Goal: Task Accomplishment & Management: Complete application form

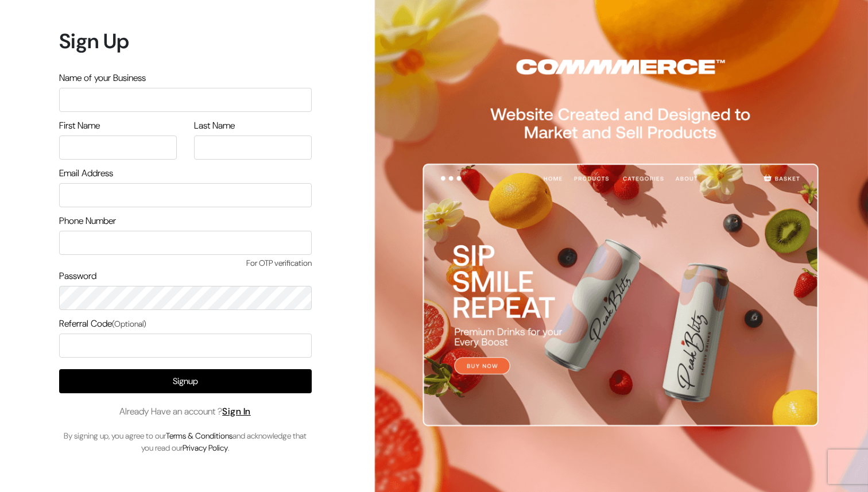
click at [219, 105] on input "text" at bounding box center [185, 100] width 253 height 24
type input "A"
type input "Ashish Store"
click at [137, 146] on input "text" at bounding box center [118, 148] width 118 height 24
type input "Ashish"
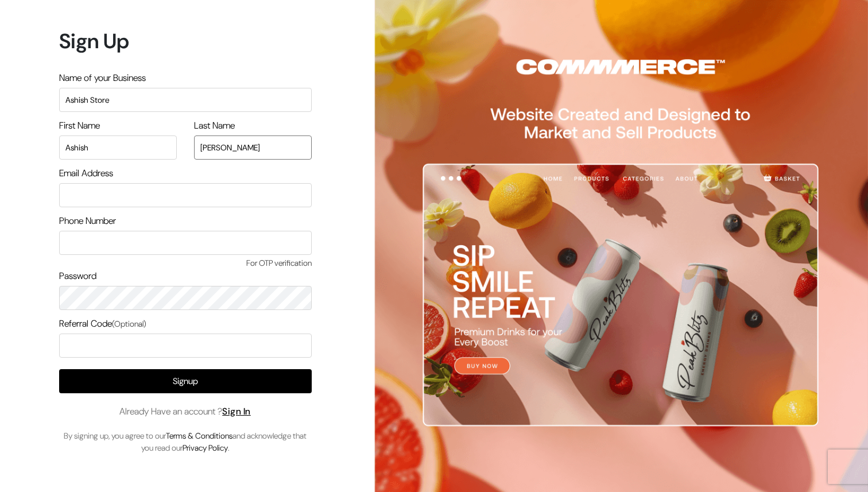
type input "Kumar"
click at [78, 191] on input "email" at bounding box center [185, 195] width 253 height 24
type input "ashish@commmerce.com"
click at [108, 244] on input "text" at bounding box center [185, 243] width 253 height 24
type input "9113751705"
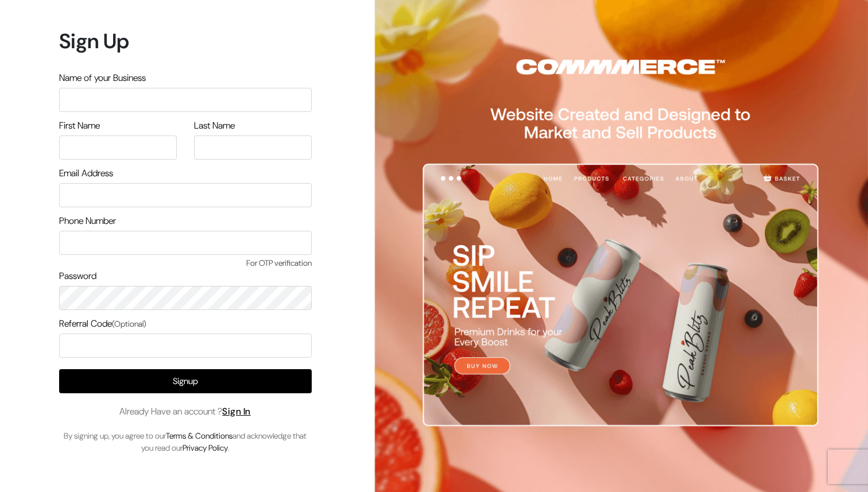
click at [281, 98] on input "text" at bounding box center [185, 100] width 253 height 24
type input "Ashish Store"
click at [158, 150] on input "text" at bounding box center [118, 148] width 118 height 24
type input "Ashish"
type input "Kumar"
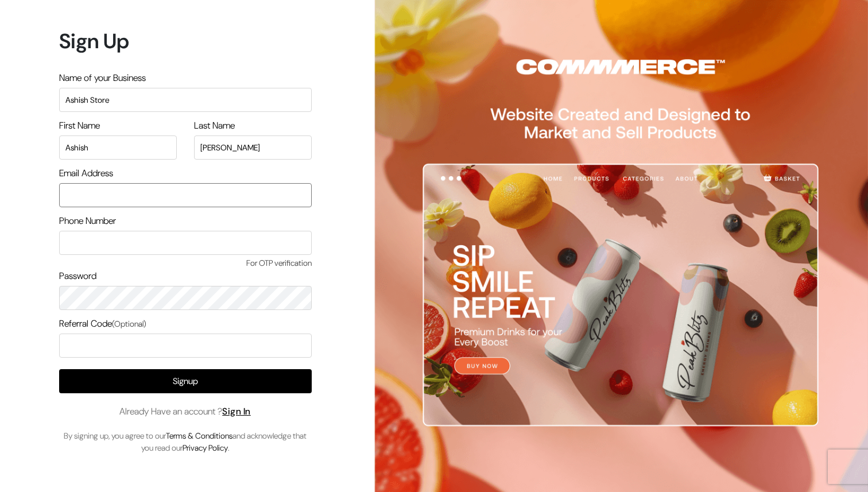
click at [83, 188] on input "email" at bounding box center [185, 195] width 253 height 24
type input "ashish@commmerce.com"
click at [86, 244] on input "text" at bounding box center [185, 243] width 253 height 24
type input "9113751705"
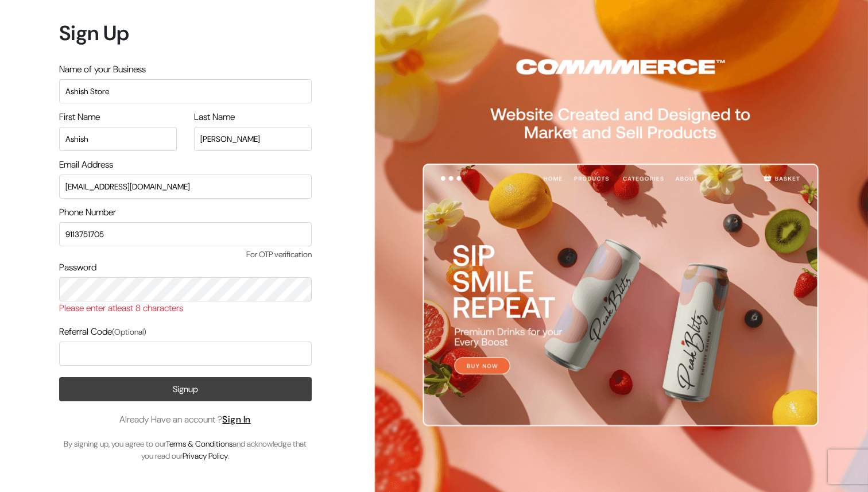
click at [150, 380] on button "Signup" at bounding box center [185, 389] width 253 height 24
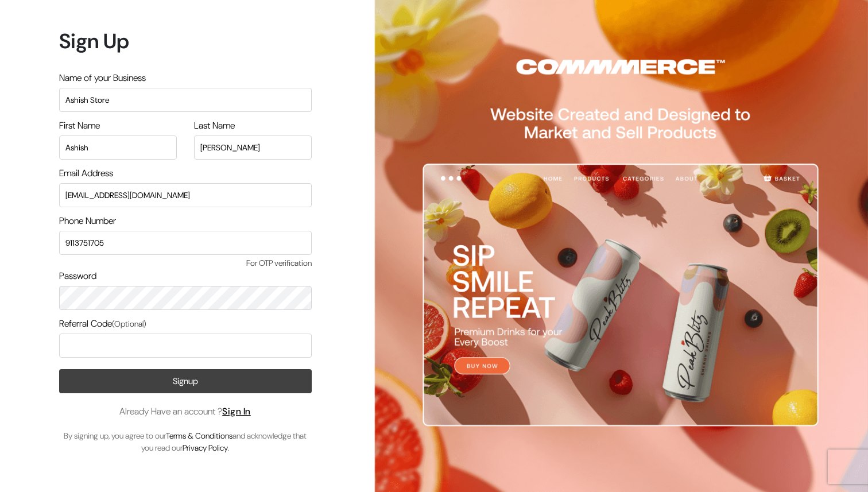
click at [156, 379] on button "Signup" at bounding box center [185, 381] width 253 height 24
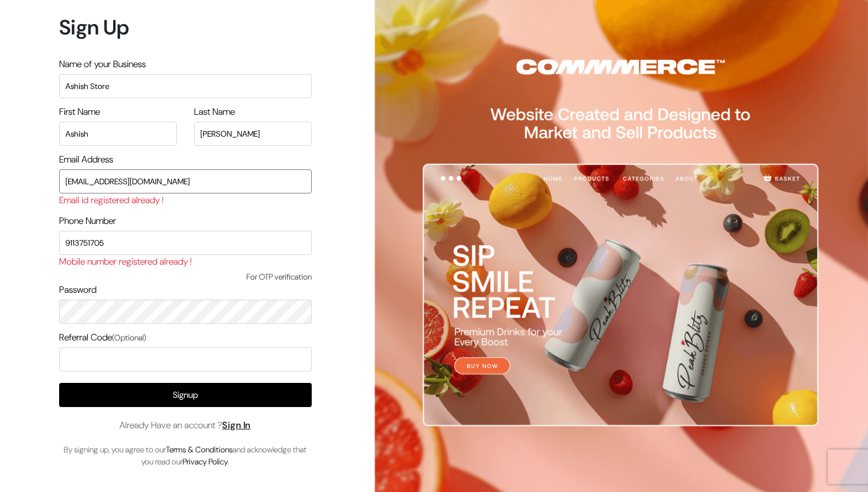
click at [89, 183] on input "[EMAIL_ADDRESS][DOMAIN_NAME]" at bounding box center [185, 181] width 253 height 24
type input "ashish+1@commmerce.com"
click at [112, 238] on input "9113751705" at bounding box center [185, 243] width 253 height 24
drag, startPoint x: 114, startPoint y: 241, endPoint x: 74, endPoint y: 242, distance: 39.6
click at [74, 242] on input "9113751705" at bounding box center [185, 243] width 253 height 24
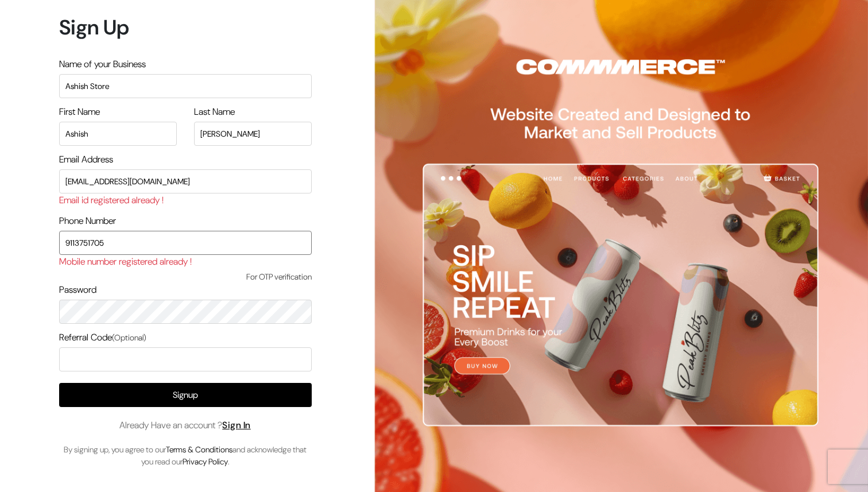
click at [123, 241] on input "9113751705" at bounding box center [185, 243] width 253 height 24
drag, startPoint x: 123, startPoint y: 241, endPoint x: 53, endPoint y: 243, distance: 70.7
click at [53, 243] on div "Sign Up Name of your Business Ashish Store First Name Ashish Last Name Kumar Em…" at bounding box center [181, 246] width 362 height 492
type input "7765870996"
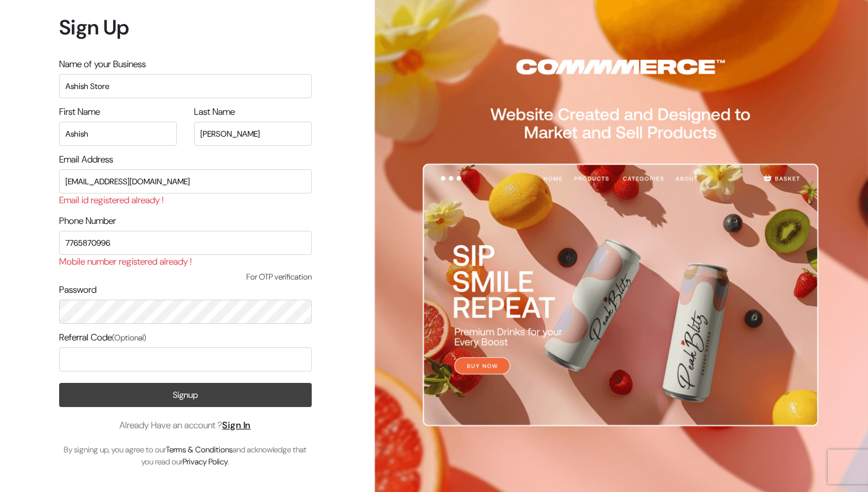
click at [154, 393] on button "Signup" at bounding box center [185, 395] width 253 height 24
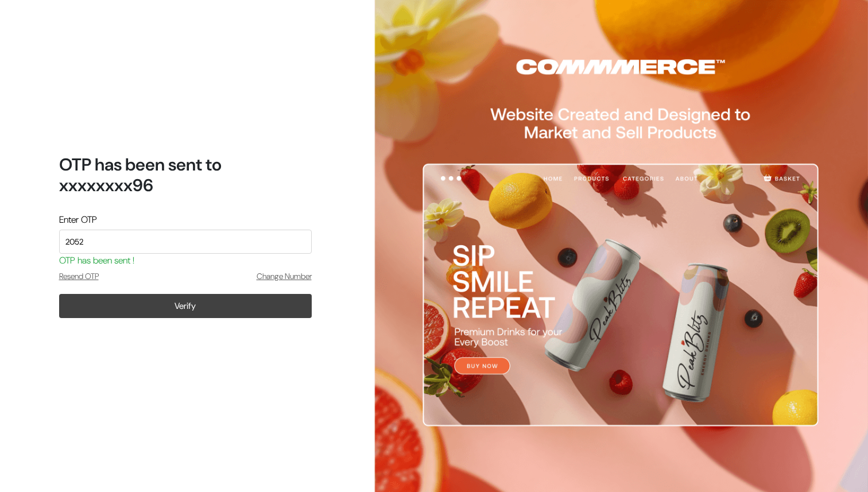
type input "2052"
click at [175, 307] on button "Verify" at bounding box center [185, 306] width 253 height 24
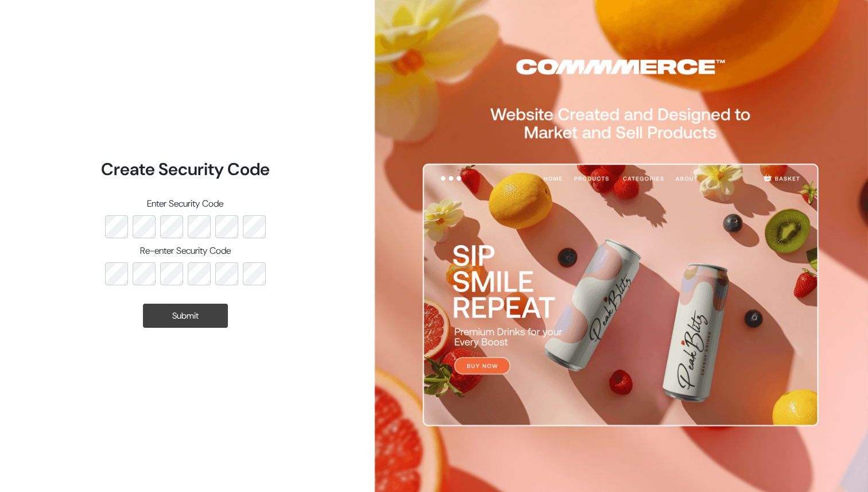
click at [194, 321] on button "Submit" at bounding box center [185, 316] width 85 height 24
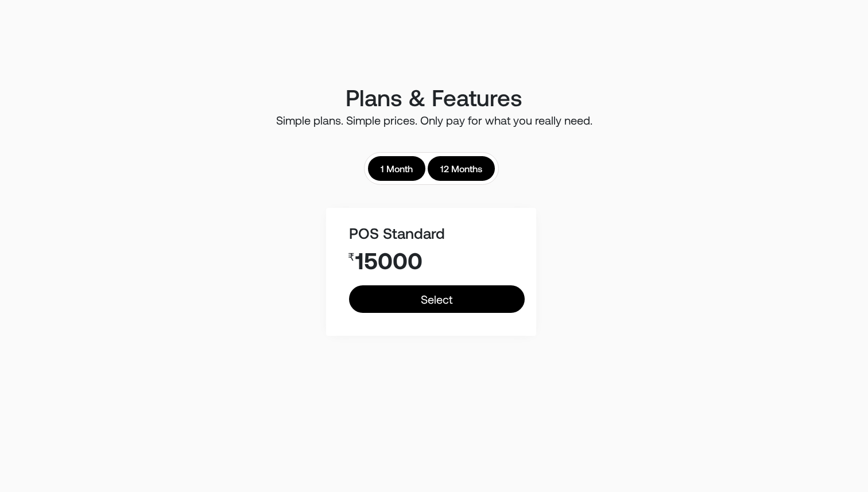
click at [396, 173] on link "1 Month" at bounding box center [396, 168] width 57 height 25
click at [468, 165] on link "12 Months" at bounding box center [461, 168] width 67 height 25
click at [399, 167] on link "1 Month" at bounding box center [396, 168] width 57 height 25
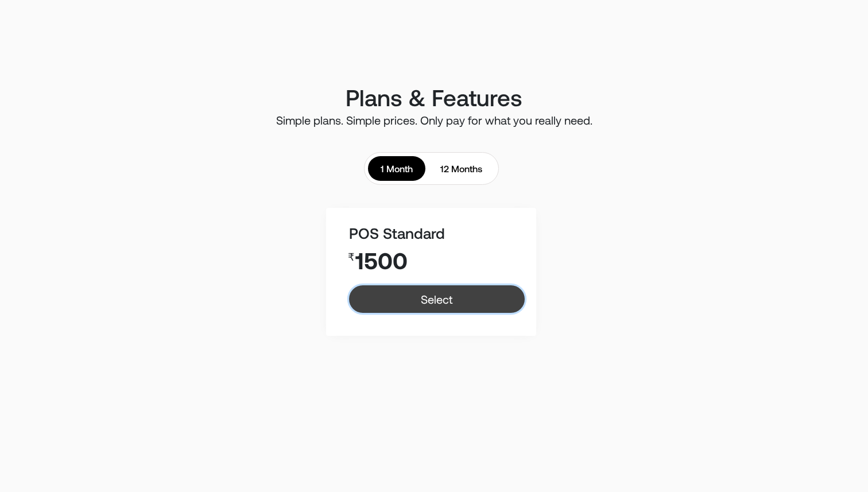
click at [435, 302] on link "Select" at bounding box center [436, 299] width 175 height 28
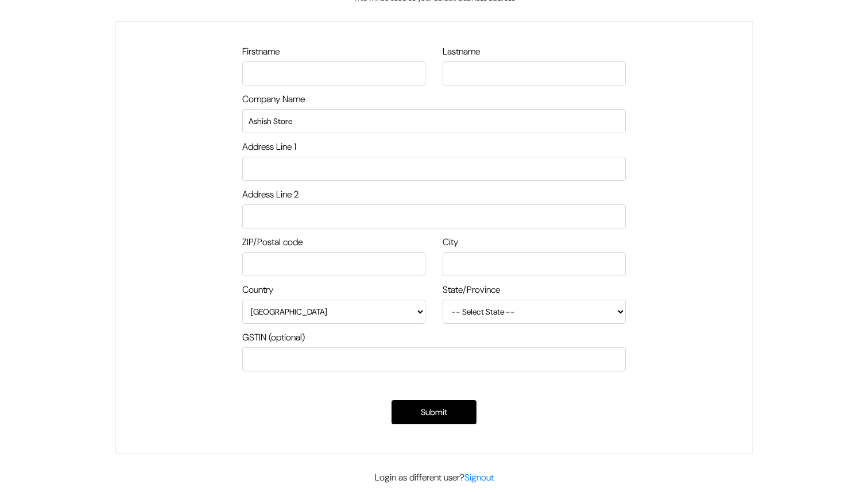
scroll to position [63, 0]
click at [510, 308] on select "-- Select State -- [GEOGRAPHIC_DATA] [GEOGRAPHIC_DATA] [GEOGRAPHIC_DATA] [GEOGR…" at bounding box center [534, 310] width 183 height 24
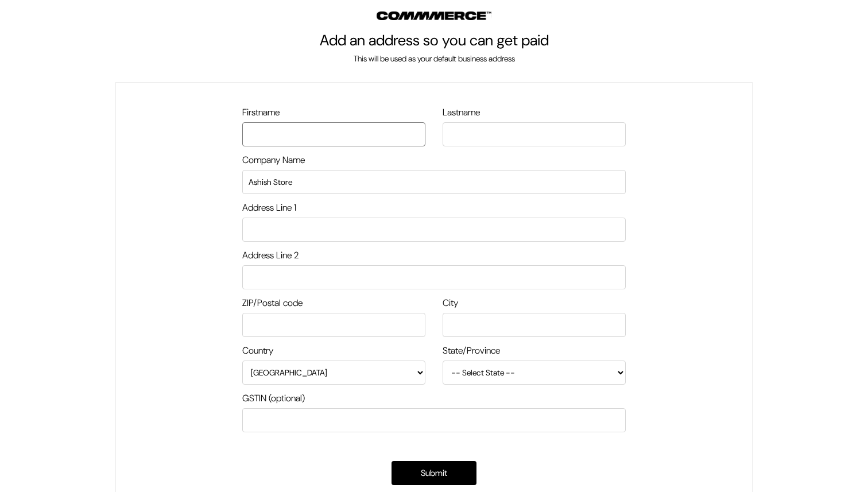
click at [366, 133] on input "text" at bounding box center [333, 134] width 183 height 24
click at [277, 182] on input "Ashish Store" at bounding box center [434, 182] width 384 height 24
type input "Ashish Store"
click at [325, 136] on input "text" at bounding box center [333, 134] width 183 height 24
type input "Ashish"
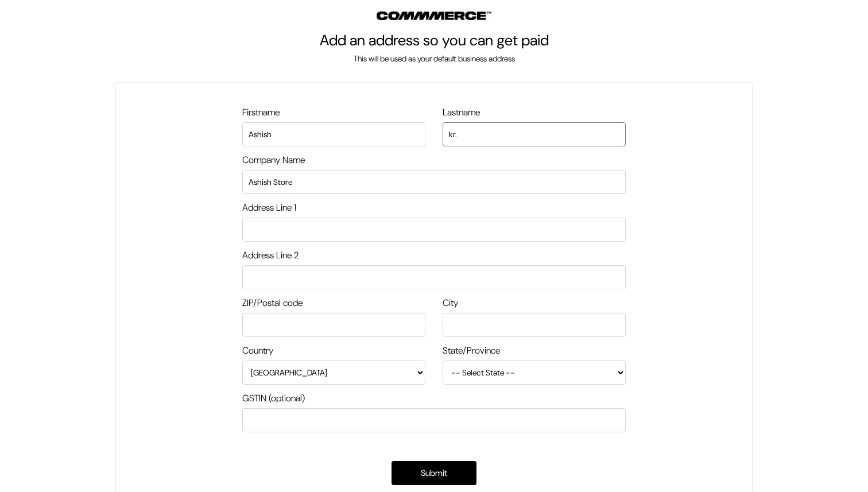
type input "kr."
click at [322, 233] on input "text" at bounding box center [434, 230] width 384 height 24
type input "Outdo Inc, [STREET_ADDRESS],"
type input "16th Main, BTM 2nd Stage"
type input "560076"
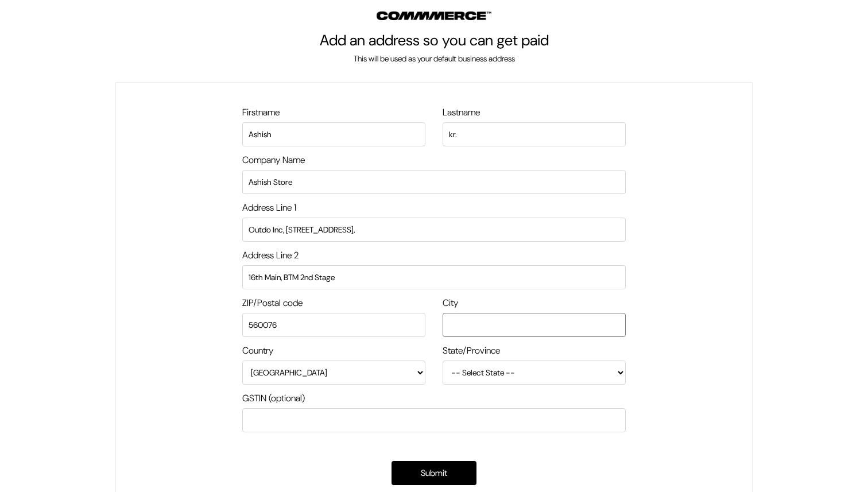
type input "[GEOGRAPHIC_DATA]"
select select "[GEOGRAPHIC_DATA]"
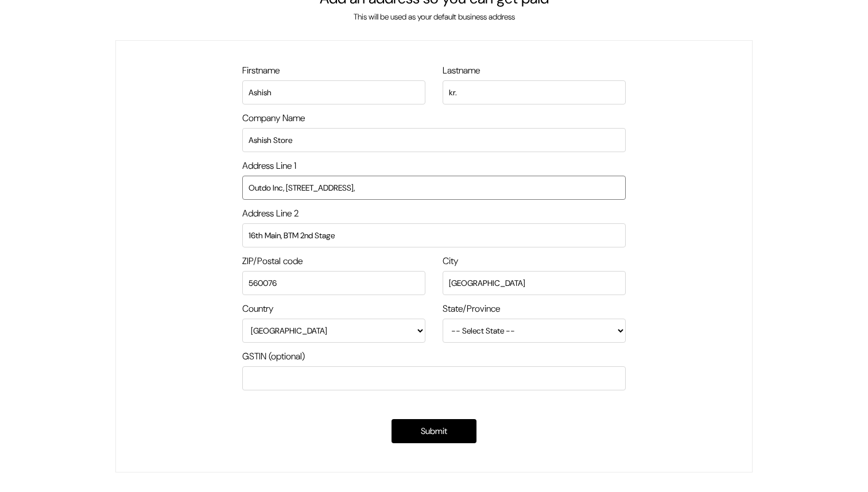
scroll to position [63, 0]
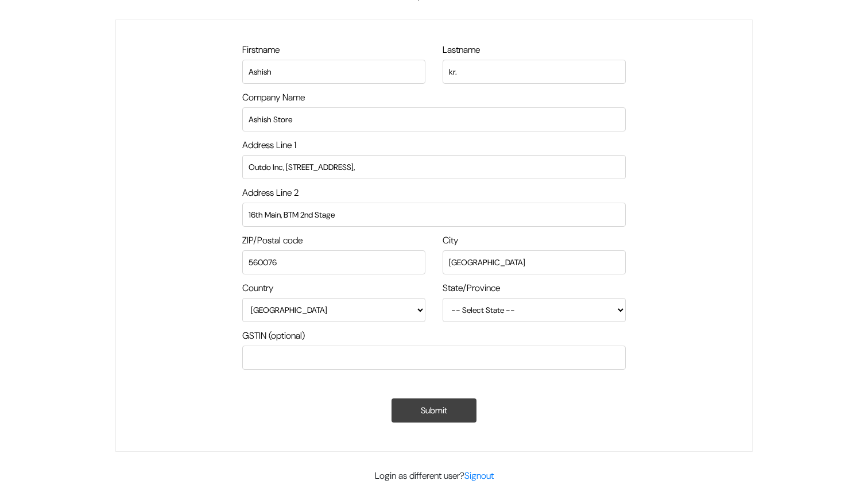
click at [428, 407] on button "Submit" at bounding box center [434, 411] width 85 height 24
